Goal: Transaction & Acquisition: Purchase product/service

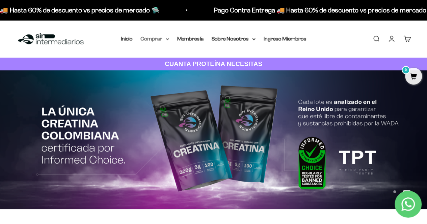
click at [167, 40] on icon at bounding box center [167, 39] width 3 height 2
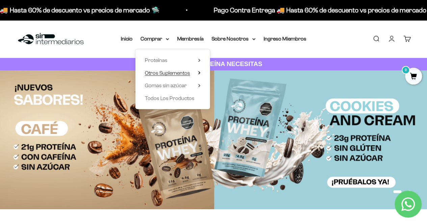
click at [180, 72] on span "Otros Suplementos" at bounding box center [167, 73] width 45 height 6
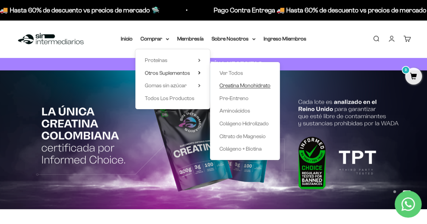
click at [246, 86] on span "Creatina Monohidrato" at bounding box center [244, 86] width 51 height 6
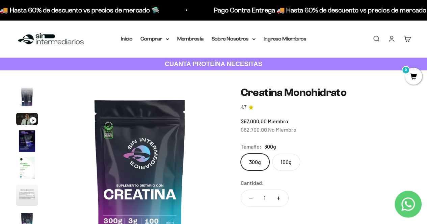
click at [169, 39] on nav "Inicio Comprar Proteínas Ver Todos Whey Iso Vegan" at bounding box center [214, 38] width 186 height 9
click at [167, 39] on icon at bounding box center [167, 38] width 3 height 1
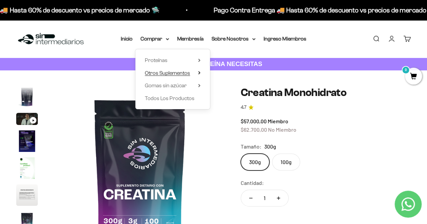
click at [169, 74] on span "Otros Suplementos" at bounding box center [167, 73] width 45 height 6
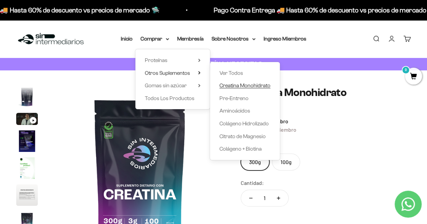
click at [237, 88] on span "Creatina Monohidrato" at bounding box center [244, 86] width 51 height 6
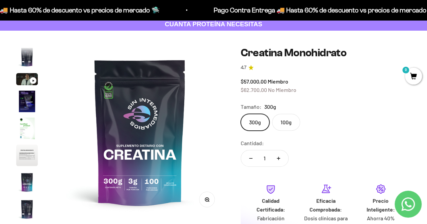
scroll to position [68, 0]
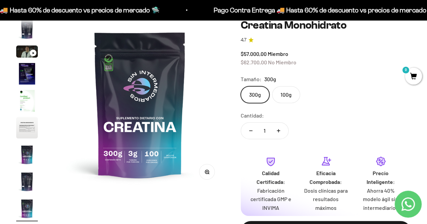
click at [255, 99] on label "300g" at bounding box center [255, 94] width 29 height 17
click at [241, 86] on input "300g" at bounding box center [240, 86] width 0 height 0
click at [283, 100] on label "100g" at bounding box center [286, 94] width 28 height 17
click at [241, 86] on input "100g" at bounding box center [240, 86] width 0 height 0
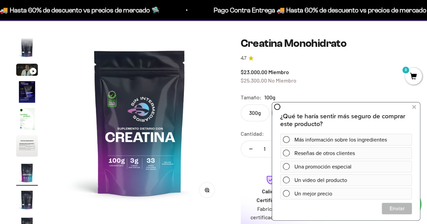
scroll to position [34, 0]
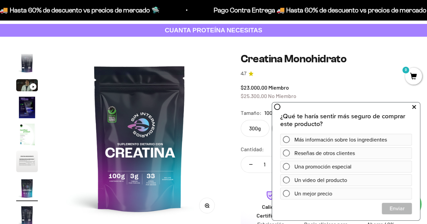
click at [414, 105] on icon at bounding box center [414, 107] width 4 height 9
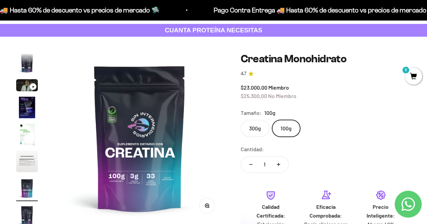
click at [263, 128] on label "300g" at bounding box center [255, 128] width 29 height 17
click at [241, 120] on input "300g" at bounding box center [240, 120] width 0 height 0
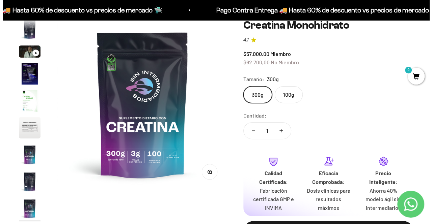
scroll to position [135, 0]
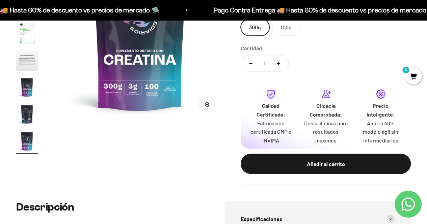
click at [330, 172] on button "Añadir al carrito" at bounding box center [326, 164] width 170 height 20
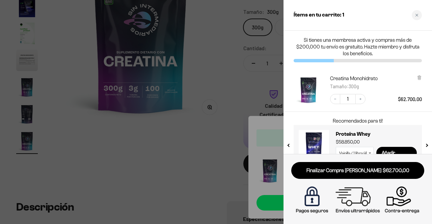
scroll to position [16, 0]
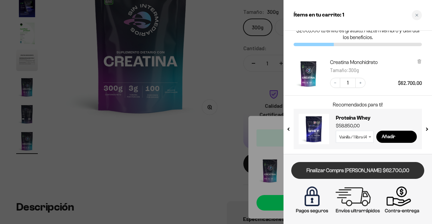
click at [352, 170] on link "Finalizar Compra [PERSON_NAME] $62.700,00" at bounding box center [357, 170] width 133 height 17
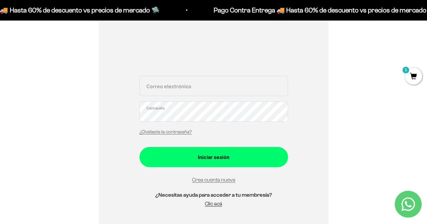
scroll to position [135, 0]
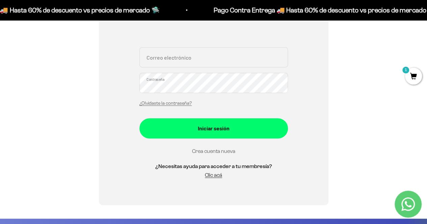
click at [222, 151] on link "Crea cuenta nueva" at bounding box center [213, 152] width 43 height 6
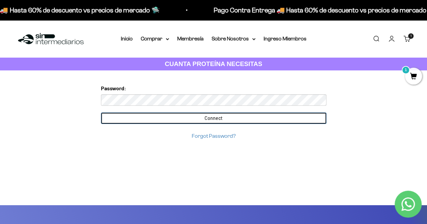
click at [194, 117] on input "Connect" at bounding box center [214, 118] width 226 height 11
